Goal: Task Accomplishment & Management: Manage account settings

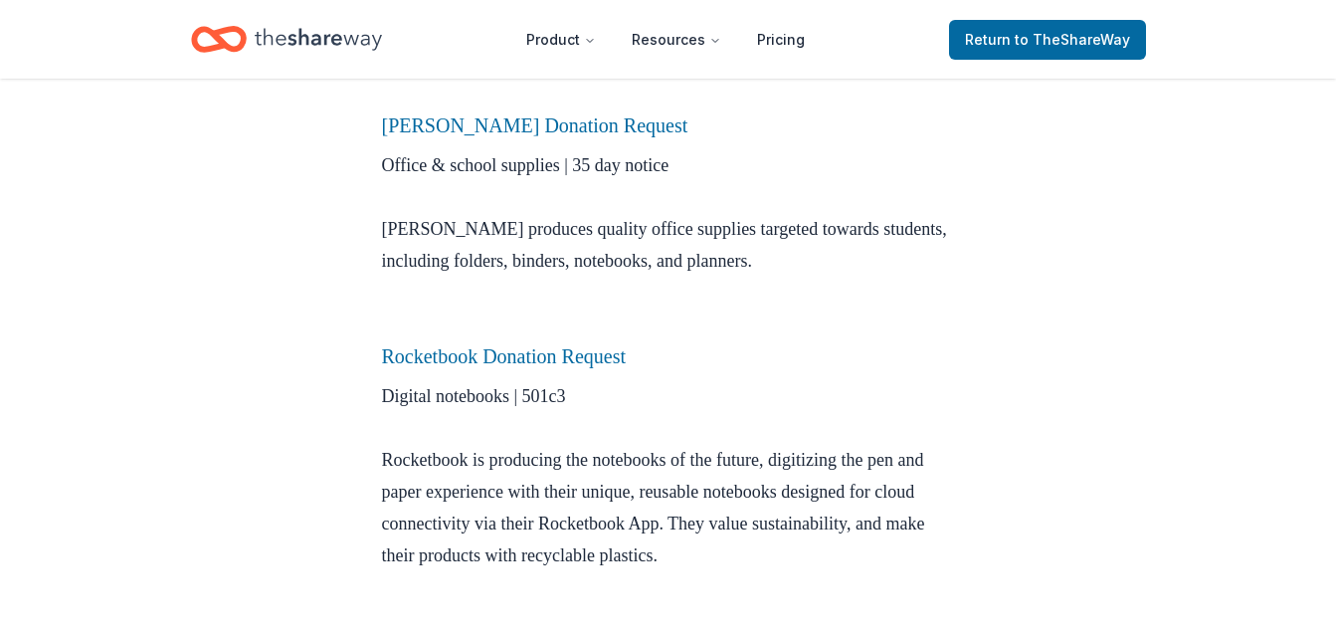
scroll to position [933, 0]
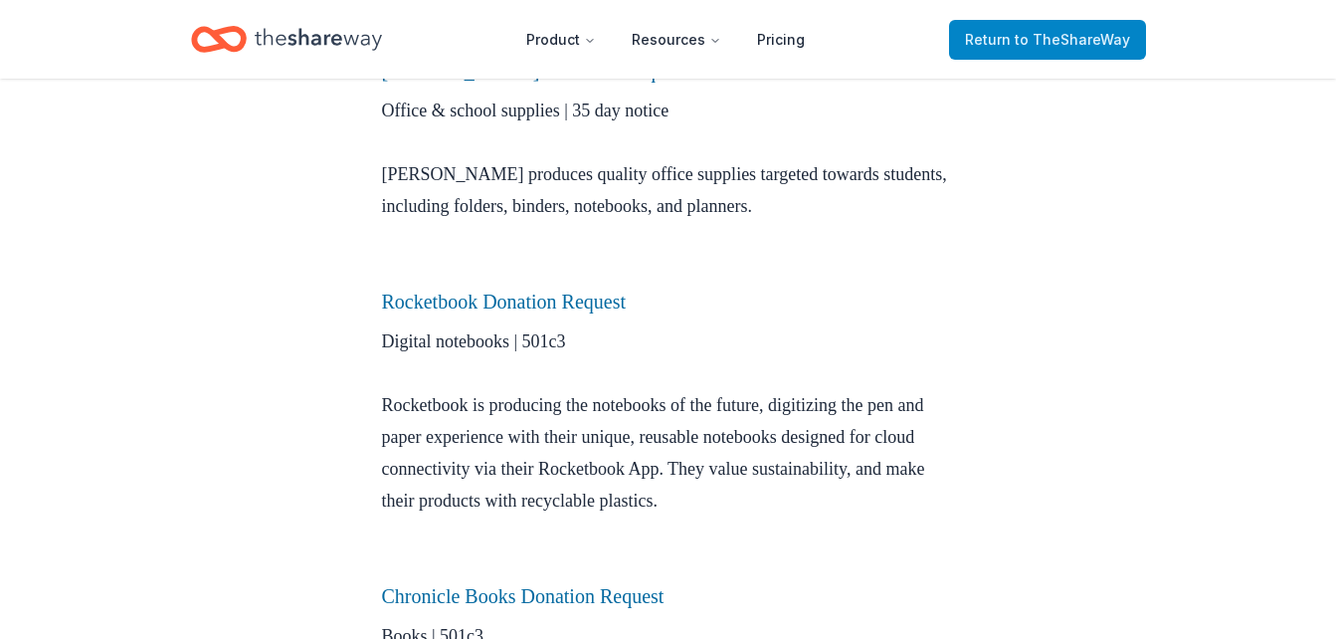
click at [1105, 41] on span "to TheShareWay" at bounding box center [1072, 39] width 115 height 17
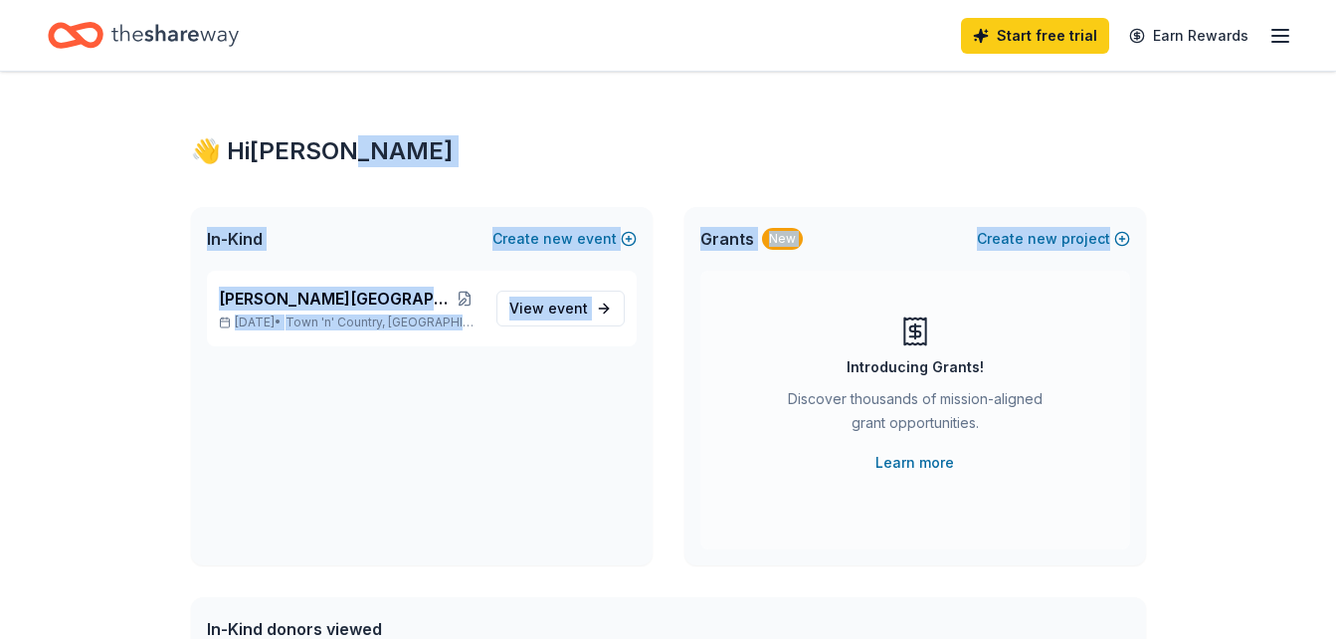
drag, startPoint x: 1335, startPoint y: 108, endPoint x: 1338, endPoint y: 165, distance: 56.8
click at [1335, 165] on html "Start free trial Earn Rewards 👋 Hi [PERSON_NAME] In-Kind Create new event [PERS…" at bounding box center [668, 319] width 1336 height 639
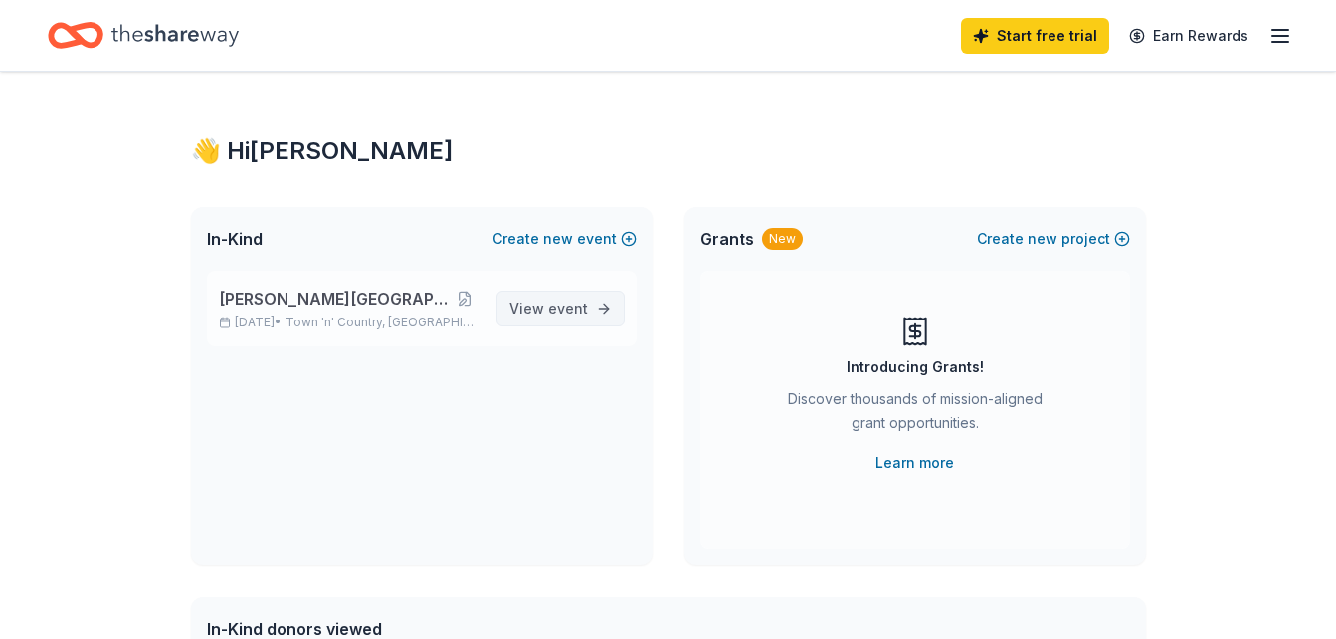
click at [581, 319] on span "View event" at bounding box center [548, 308] width 79 height 24
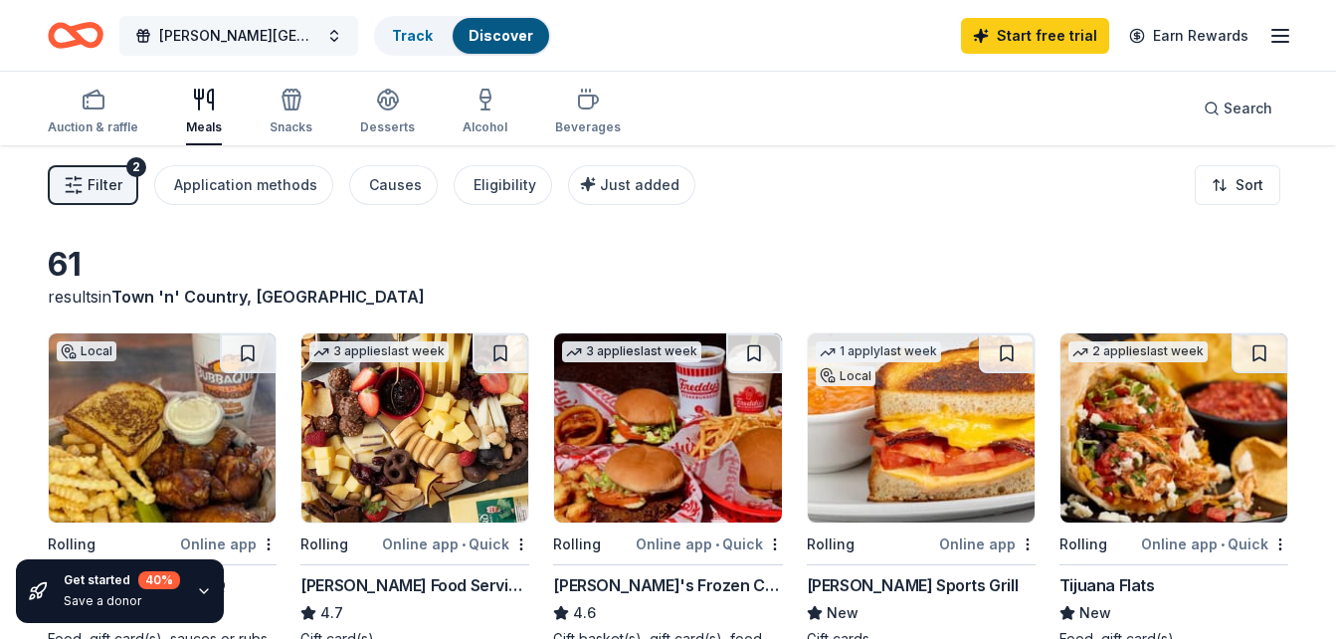
click at [297, 34] on span "[PERSON_NAME][GEOGRAPHIC_DATA]" at bounding box center [238, 36] width 159 height 24
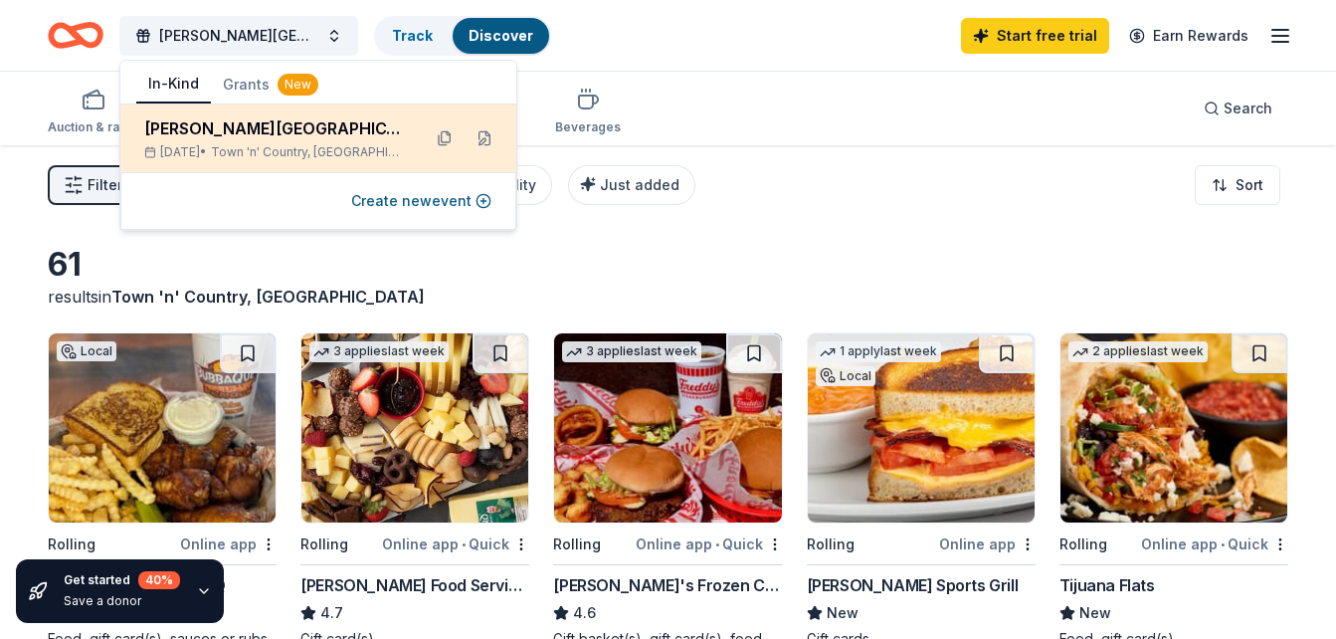
click at [373, 134] on div "[PERSON_NAME][GEOGRAPHIC_DATA]" at bounding box center [274, 128] width 261 height 24
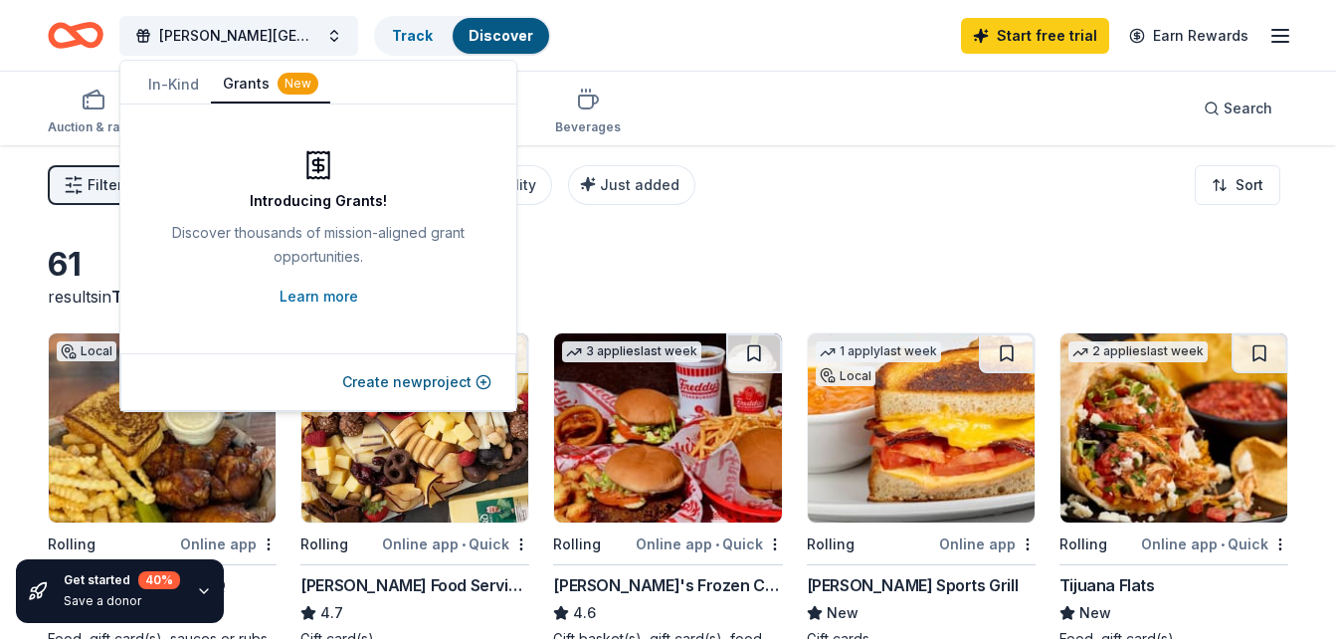
click at [248, 84] on button "Grants New" at bounding box center [270, 85] width 119 height 38
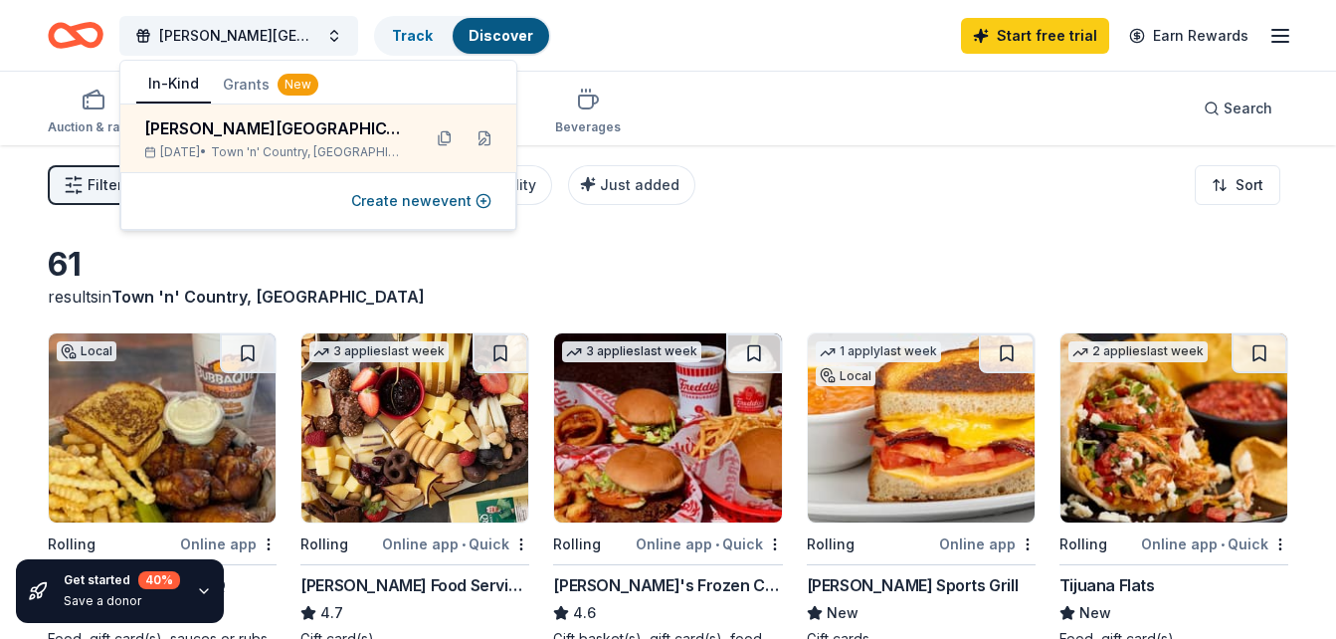
click at [175, 80] on button "In-Kind" at bounding box center [173, 85] width 75 height 38
click at [195, 85] on button "In-Kind" at bounding box center [173, 85] width 75 height 38
click at [60, 112] on div "Auction & raffle" at bounding box center [93, 112] width 91 height 48
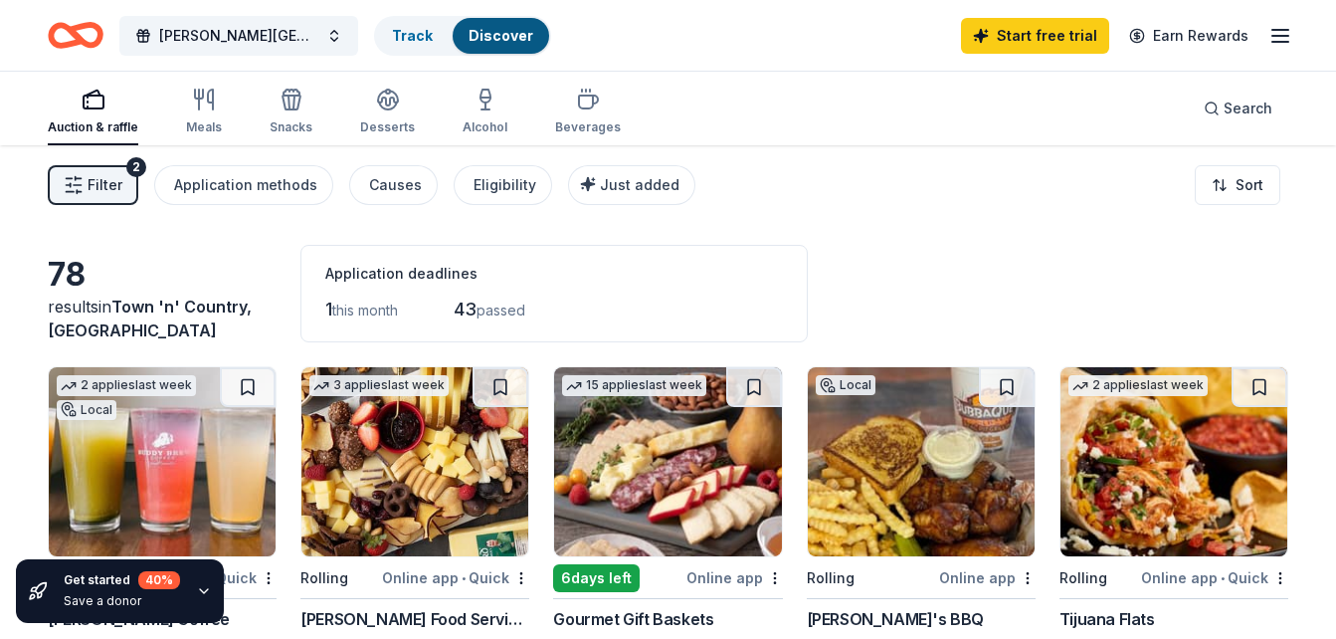
click at [1288, 30] on line "button" at bounding box center [1280, 30] width 16 height 0
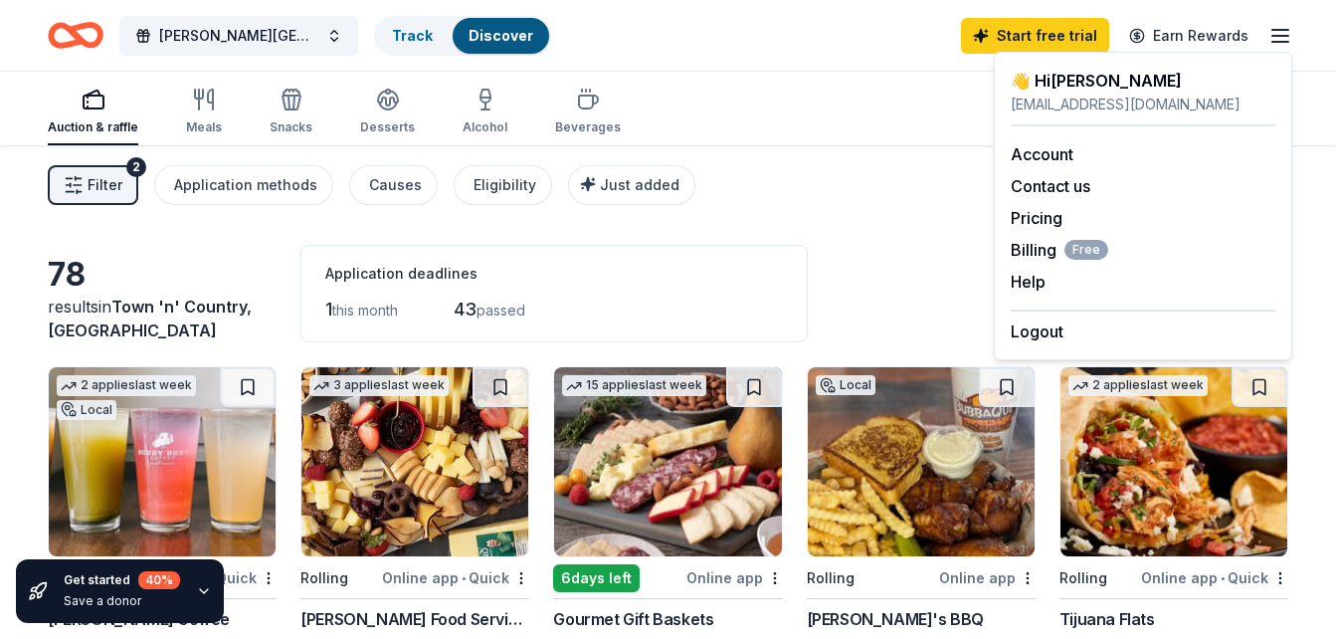
click at [1178, 101] on div "[EMAIL_ADDRESS][DOMAIN_NAME]" at bounding box center [1143, 105] width 265 height 24
click at [1060, 151] on link "Account" at bounding box center [1042, 154] width 63 height 20
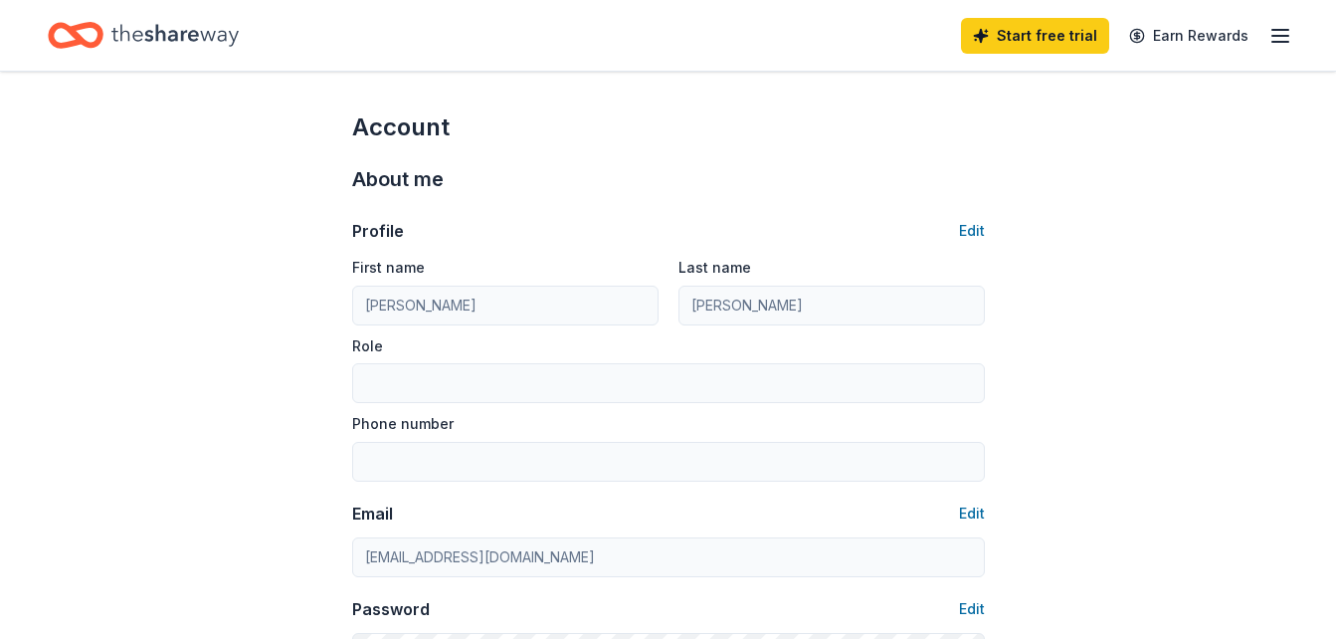
click at [1280, 39] on icon "button" at bounding box center [1280, 36] width 24 height 24
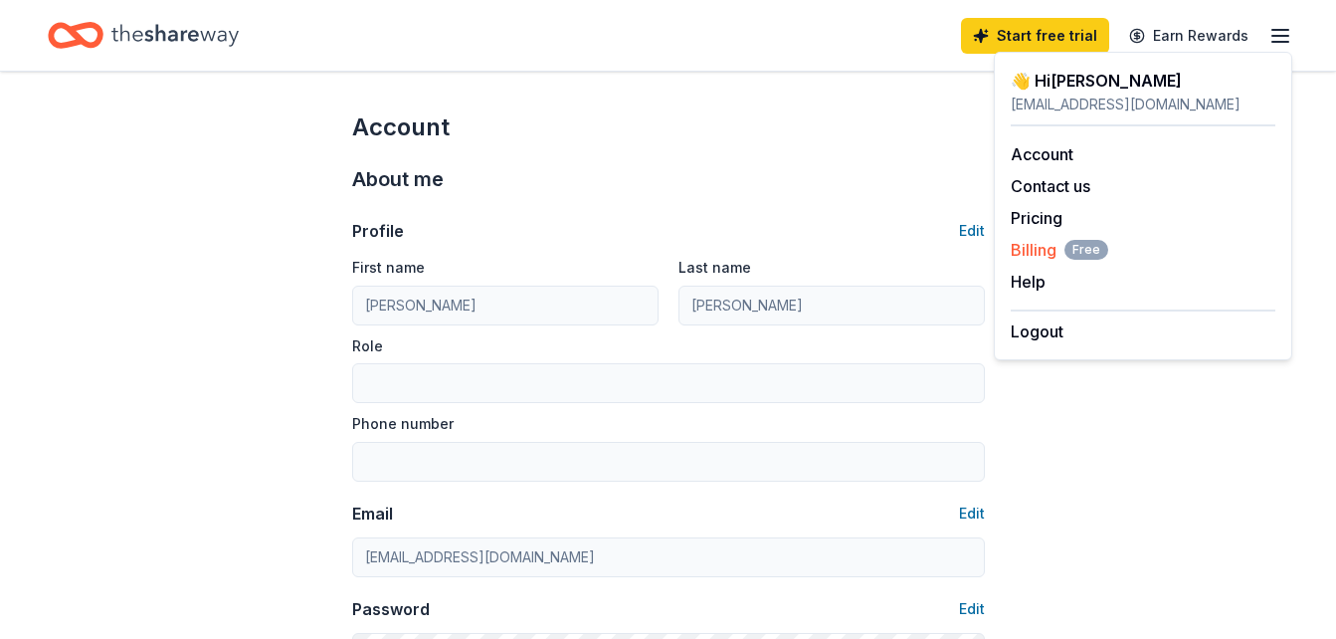
click at [1041, 254] on span "Billing Free" at bounding box center [1059, 250] width 97 height 24
